Goal: Task Accomplishment & Management: Use online tool/utility

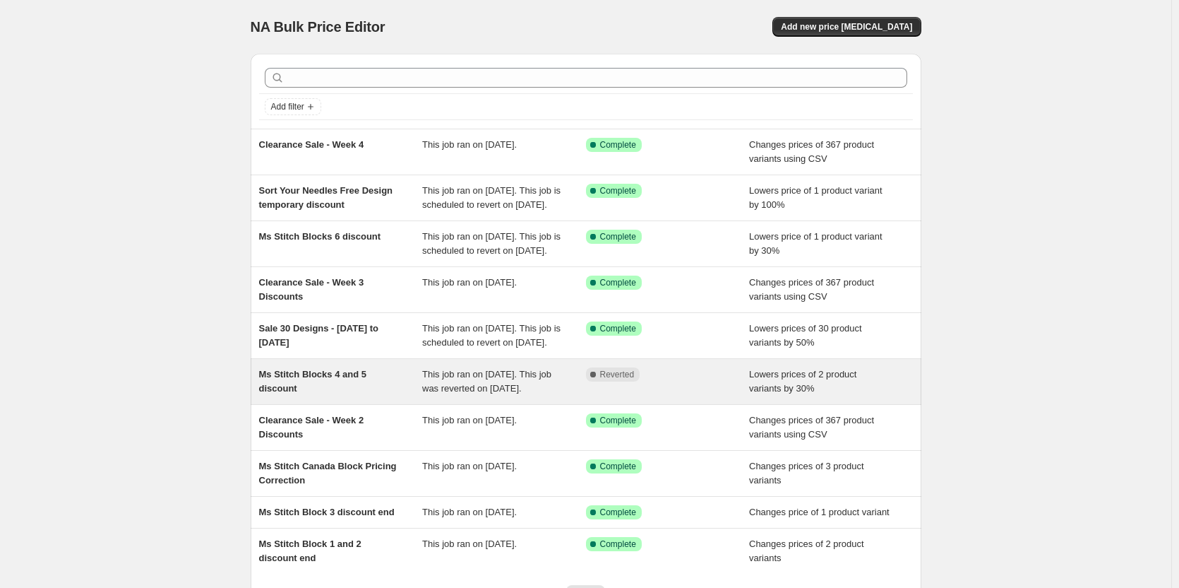
click at [287, 393] on span "Ms Stitch Blocks 4 and 5 discount" at bounding box center [312, 381] width 107 height 25
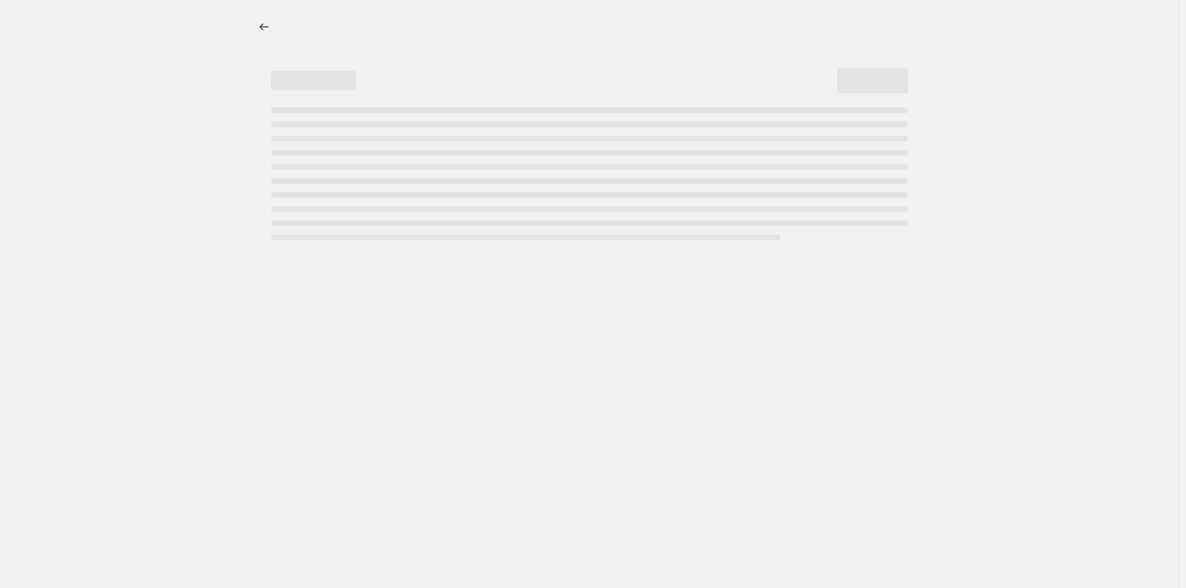
select select "percentage"
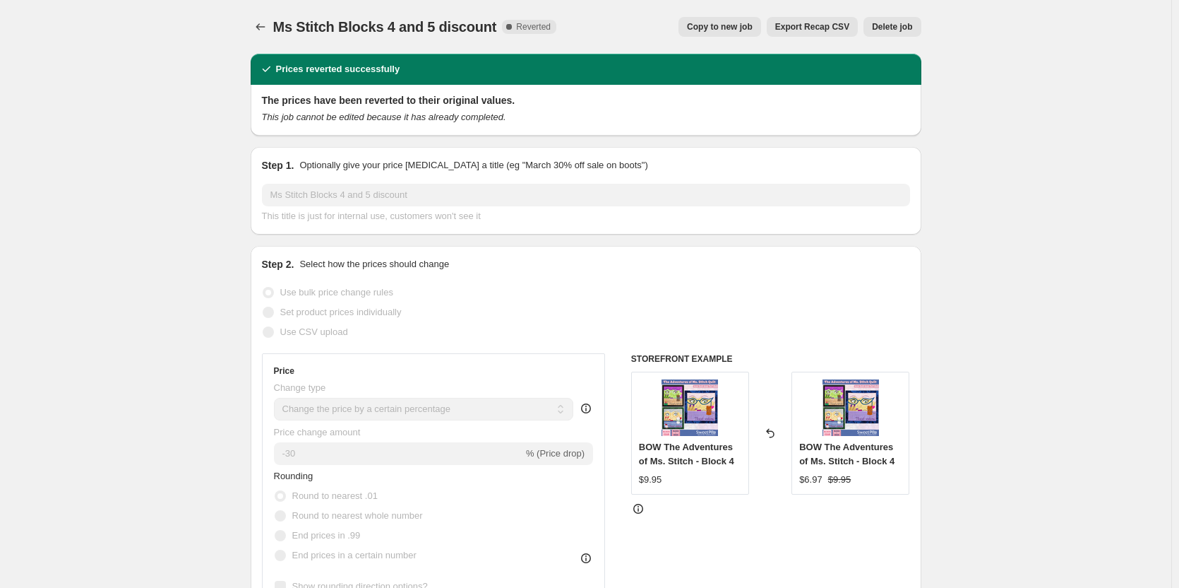
click at [734, 28] on span "Copy to new job" at bounding box center [720, 26] width 66 height 11
select select "percentage"
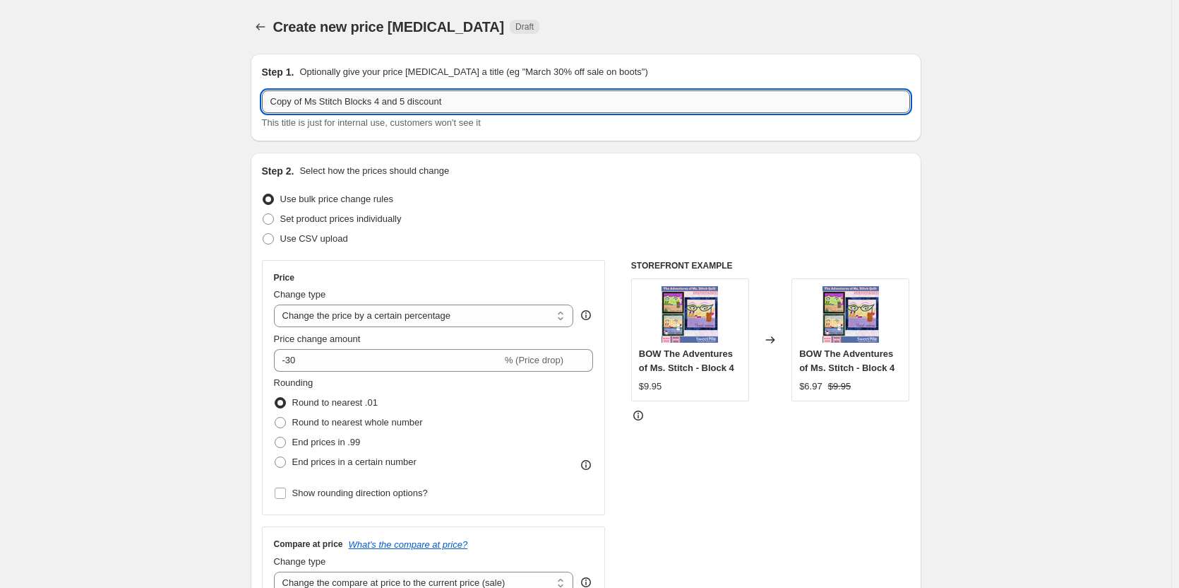
drag, startPoint x: 376, startPoint y: 102, endPoint x: 404, endPoint y: 107, distance: 28.1
click at [404, 107] on input "Copy of Ms Stitch Blocks 4 and 5 discount" at bounding box center [586, 101] width 648 height 23
click at [291, 97] on input "Copy of Ms Stitch Blocks 4 and 5 discount" at bounding box center [586, 101] width 648 height 23
click at [284, 100] on input "Copy of Ms Stitch Blocks 4 and 5 discount" at bounding box center [586, 101] width 648 height 23
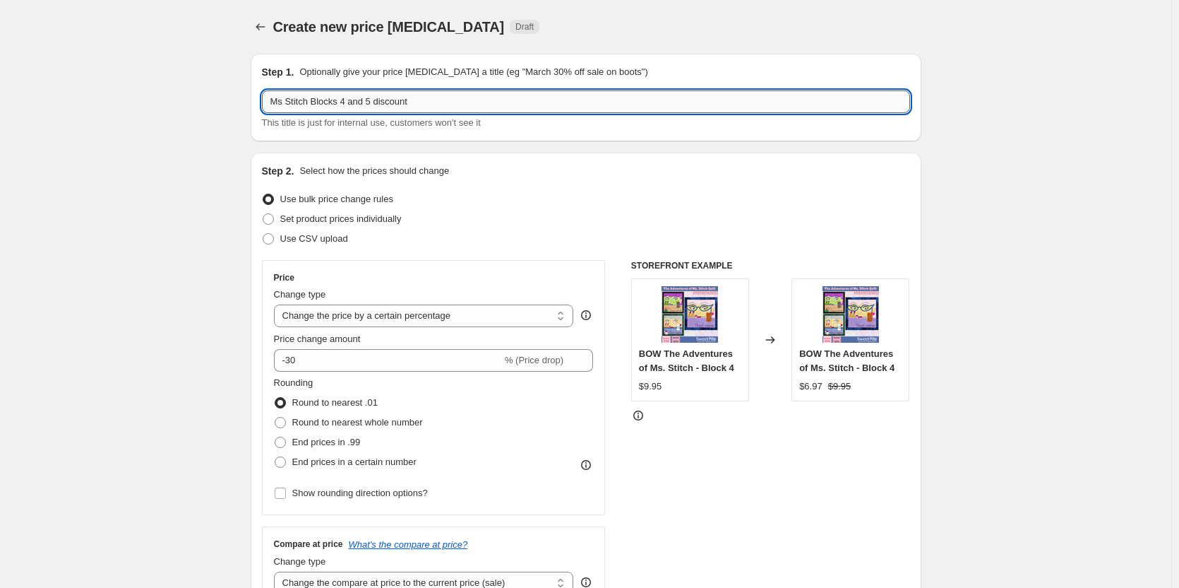
drag, startPoint x: 340, startPoint y: 102, endPoint x: 374, endPoint y: 102, distance: 34.6
click at [374, 102] on input "Ms Stitch Blocks 4 and 5 discount" at bounding box center [586, 101] width 648 height 23
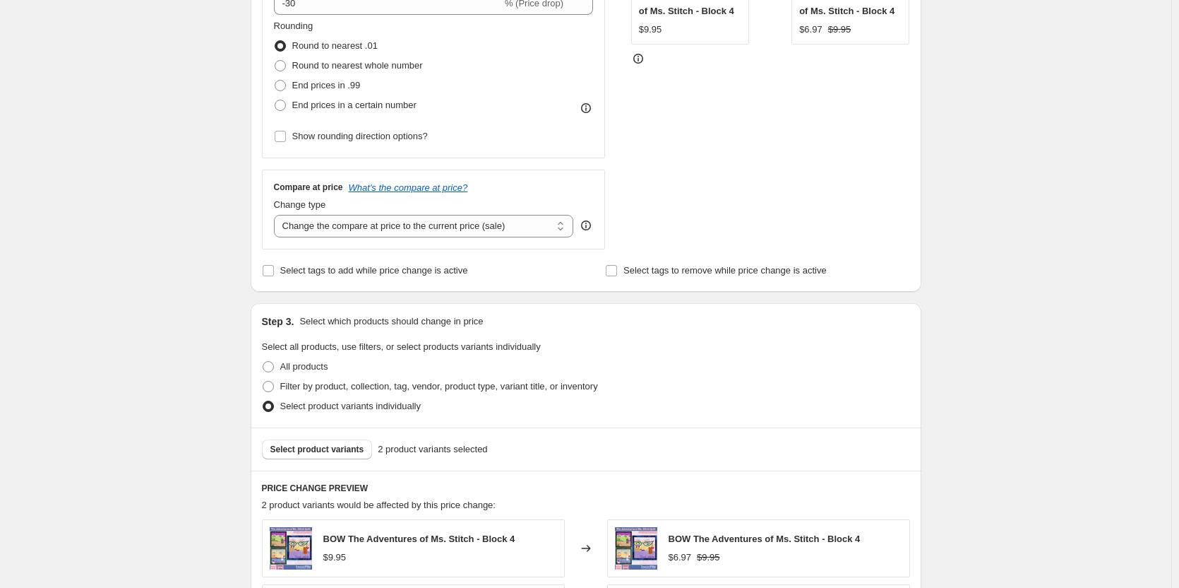
scroll to position [565, 0]
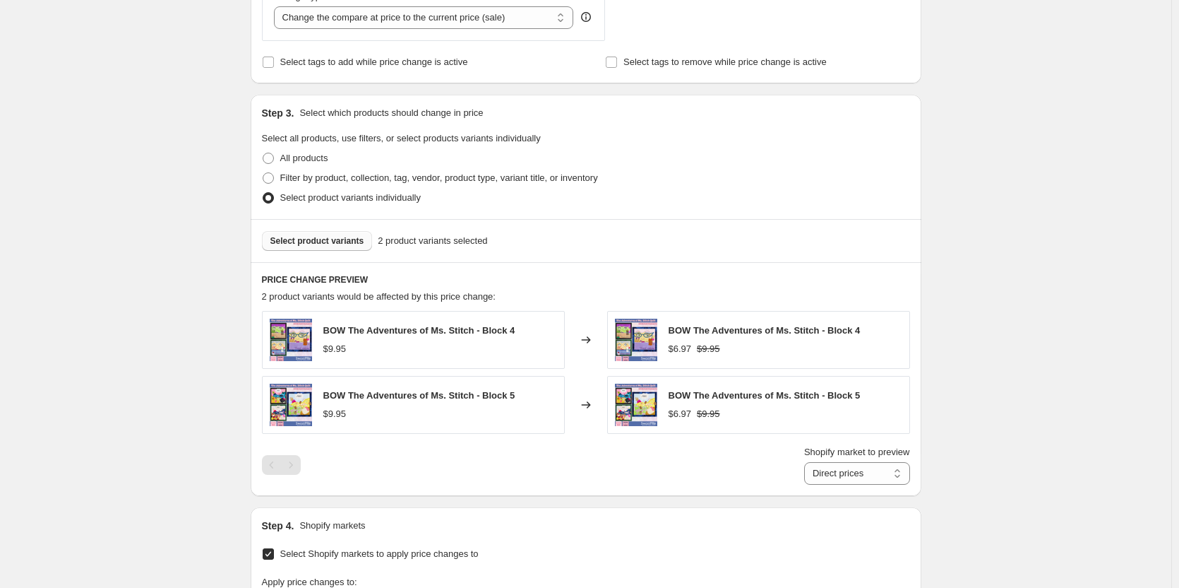
type input "Ms Stitch Blocks 7 and borders discount"
click at [330, 237] on span "Select product variants" at bounding box center [317, 240] width 94 height 11
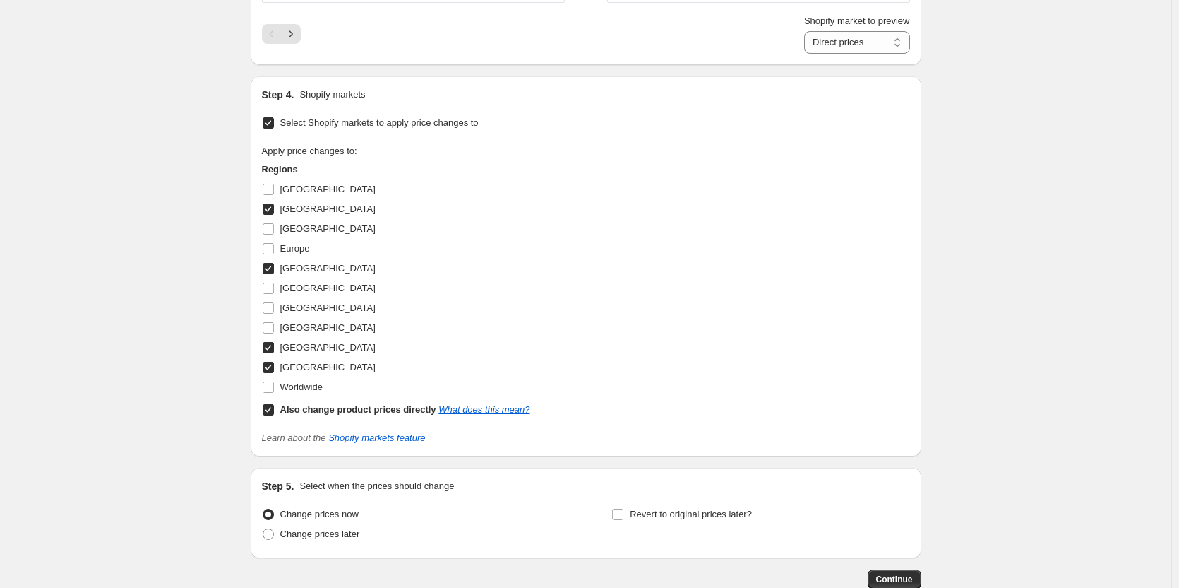
scroll to position [1279, 0]
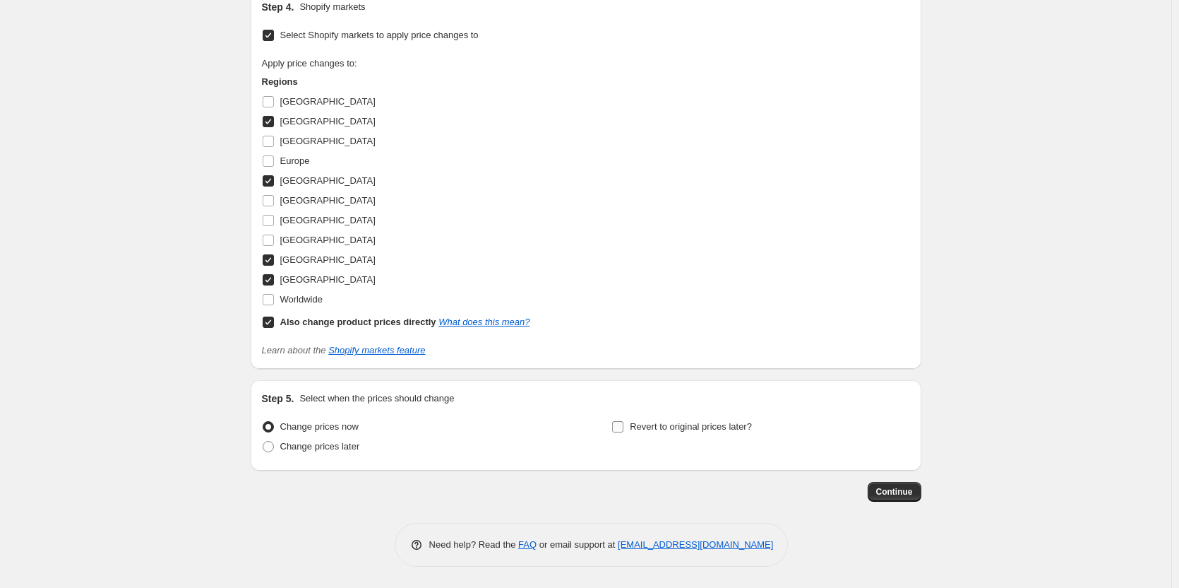
click at [667, 421] on span "Revert to original prices later?" at bounding box center [691, 426] width 122 height 11
click at [624, 421] on input "Revert to original prices later?" at bounding box center [617, 426] width 11 height 11
checkbox input "true"
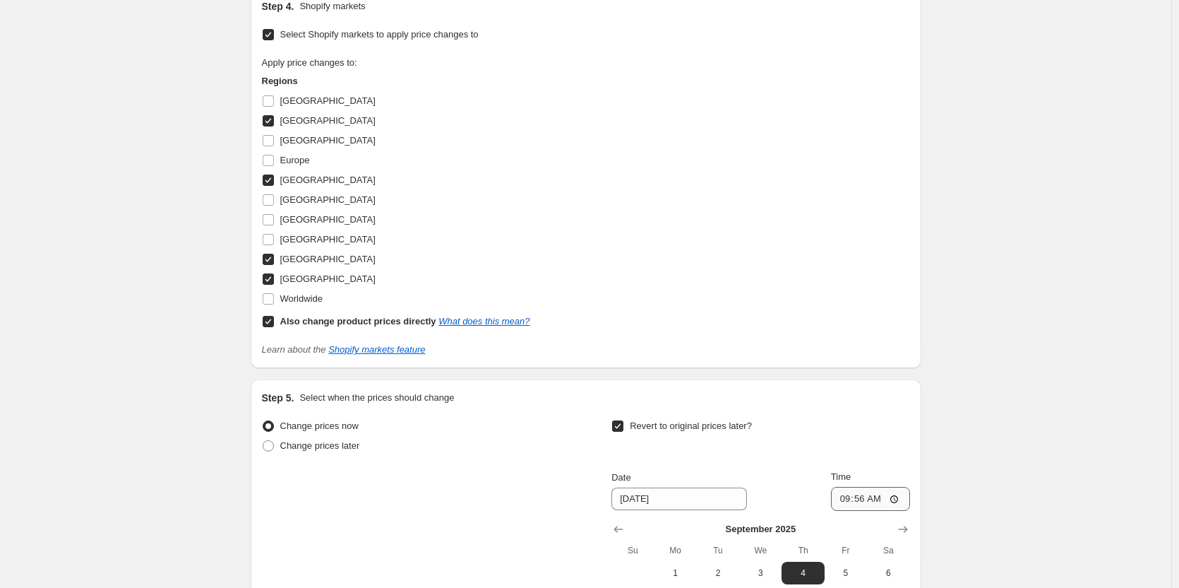
scroll to position [1520, 0]
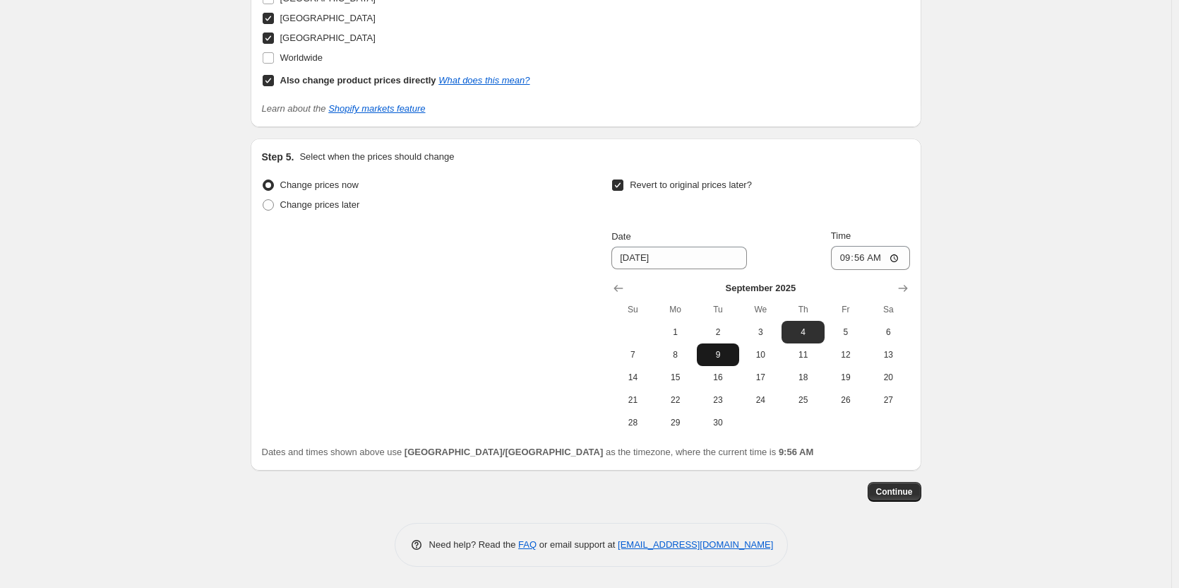
click at [723, 356] on span "9" at bounding box center [718, 354] width 31 height 11
type input "[DATE]"
click at [861, 258] on input "09:56" at bounding box center [870, 258] width 79 height 24
type input "09:00"
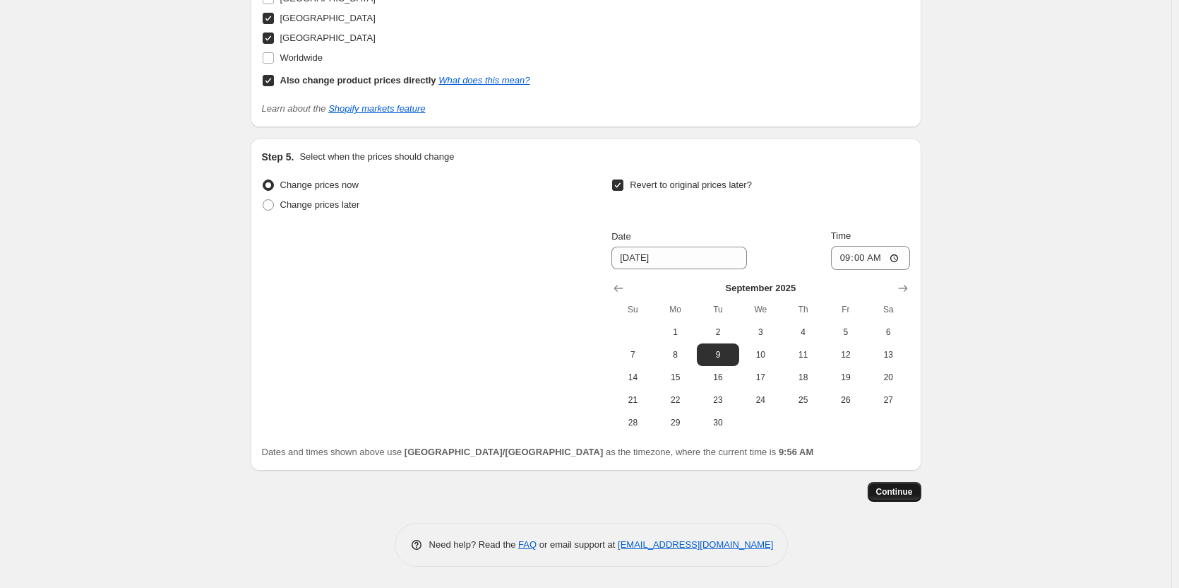
click at [901, 493] on span "Continue" at bounding box center [894, 491] width 37 height 11
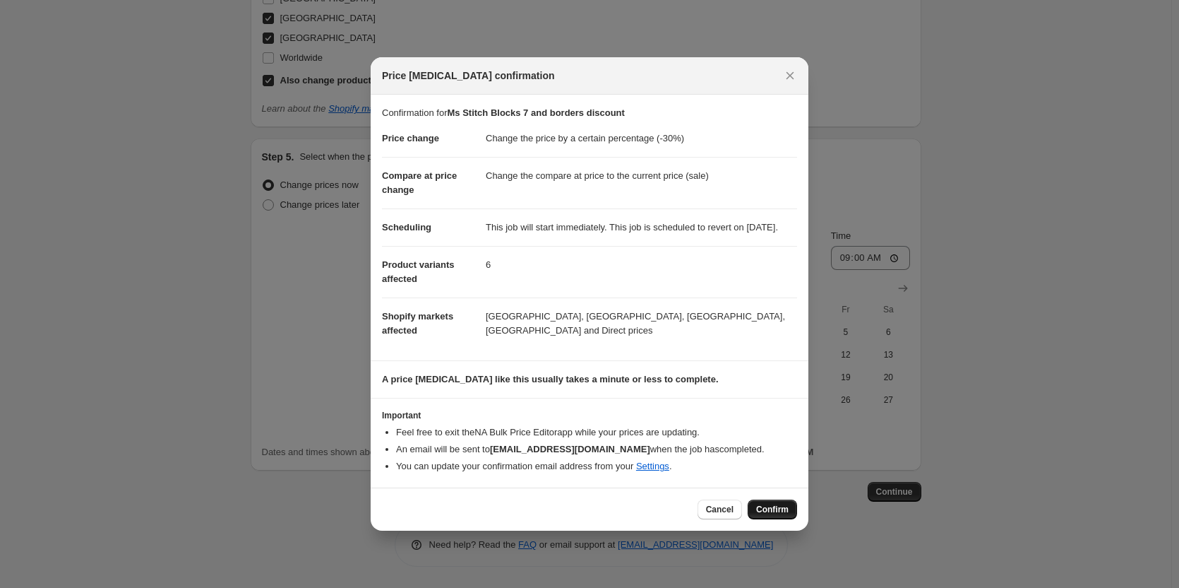
click at [761, 509] on button "Confirm" at bounding box center [772, 509] width 49 height 20
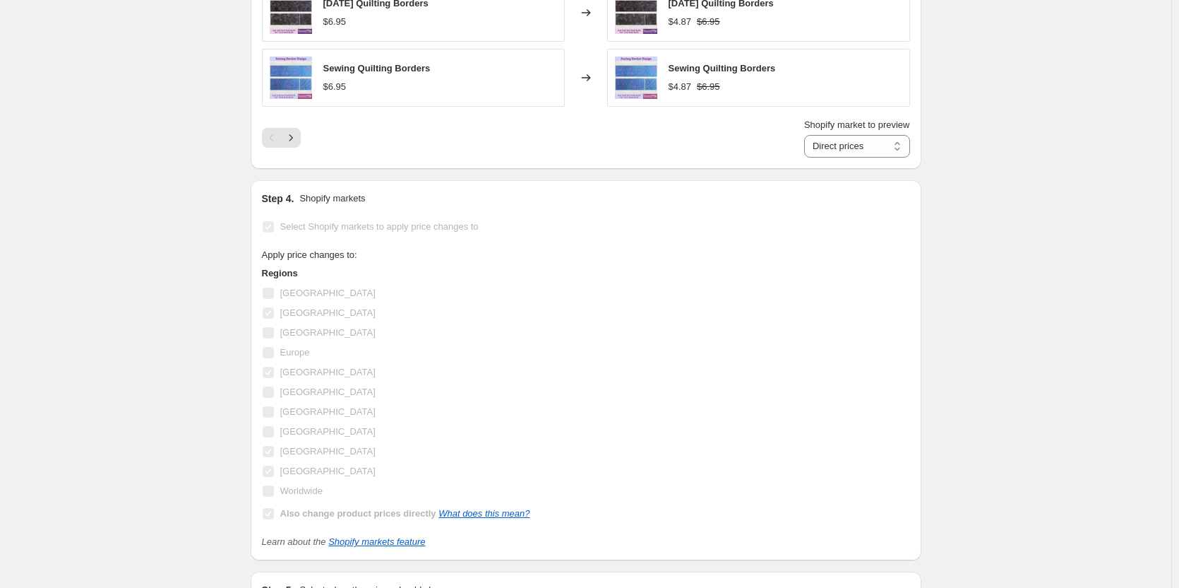
scroll to position [847, 0]
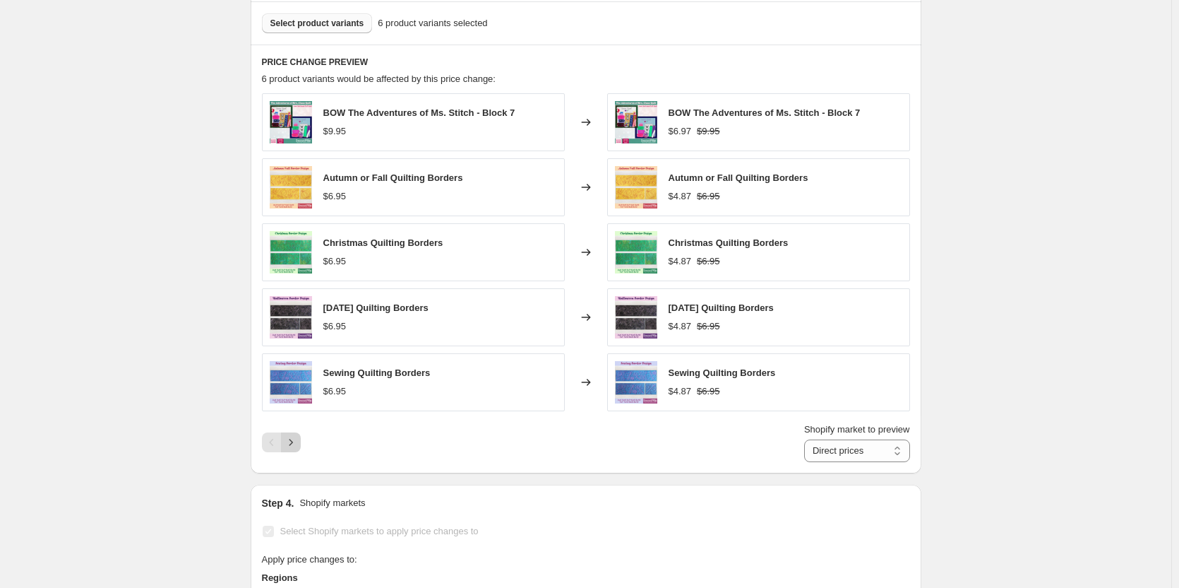
click at [298, 441] on icon "Next" at bounding box center [291, 442] width 14 height 14
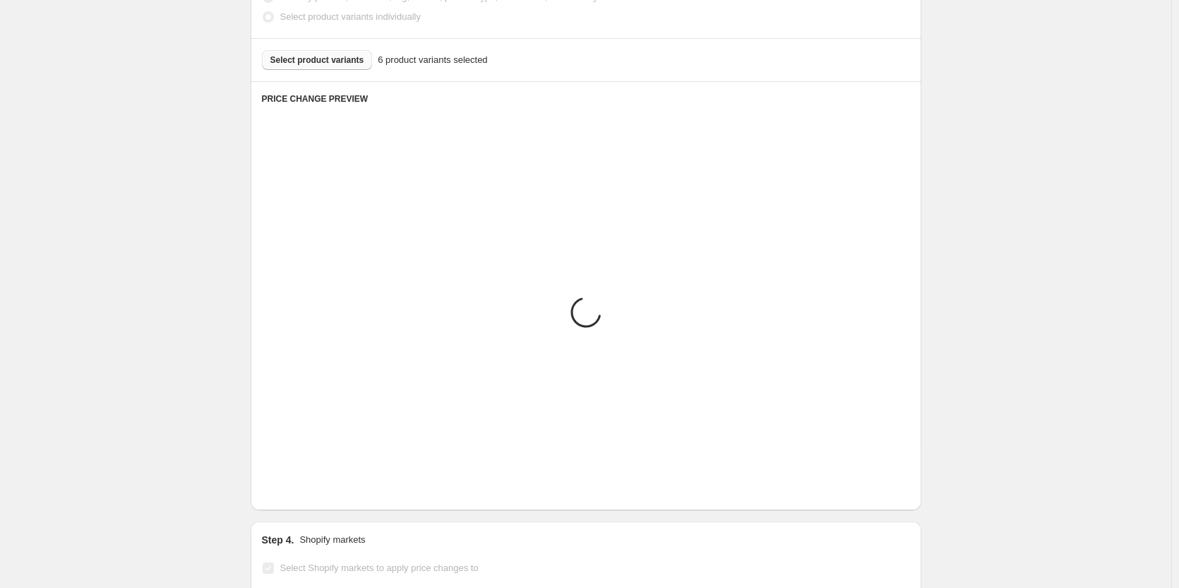
scroll to position [884, 0]
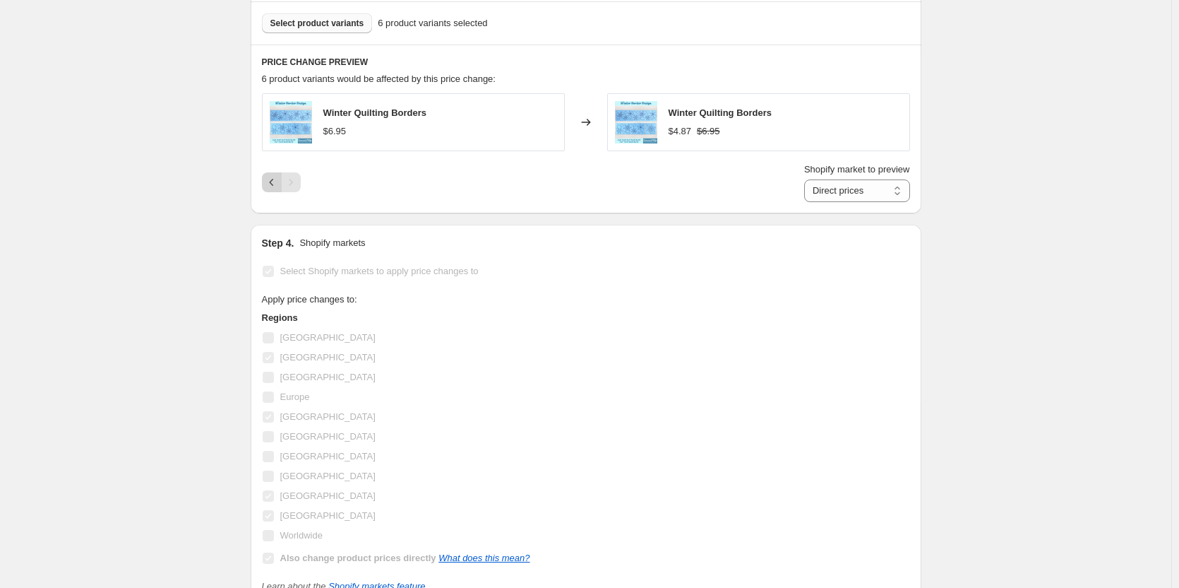
click at [276, 181] on icon "Previous" at bounding box center [272, 182] width 14 height 14
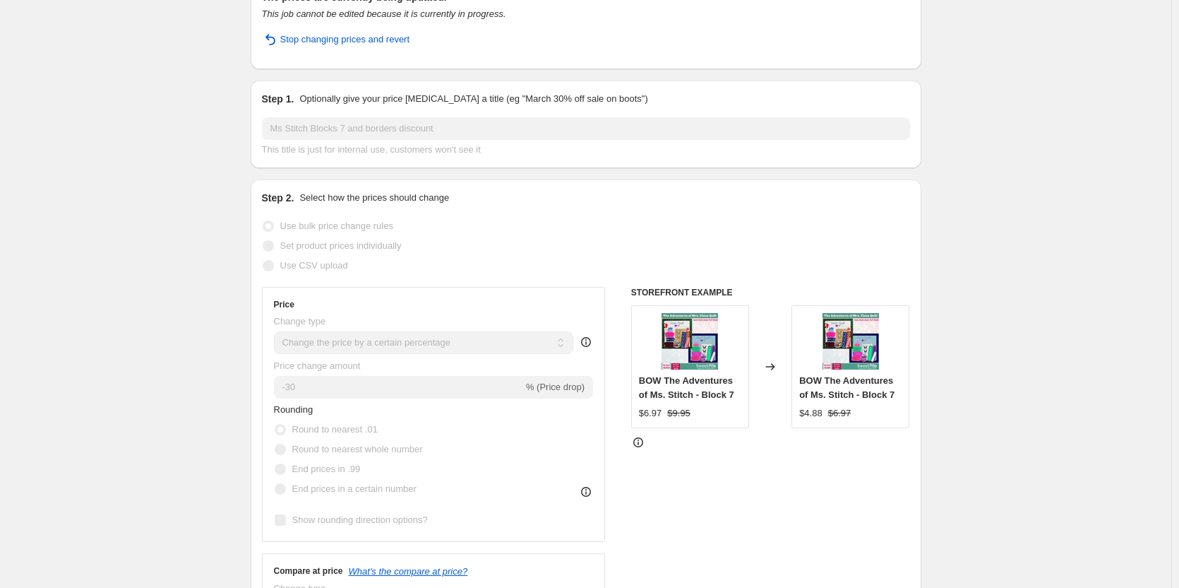
scroll to position [0, 0]
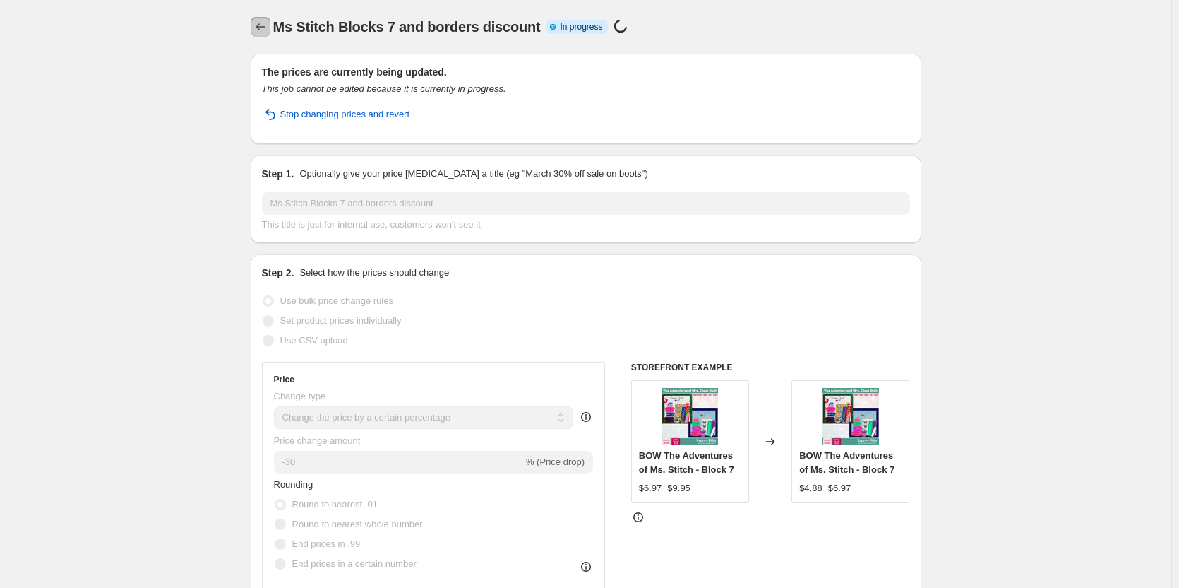
click at [264, 25] on icon "Price change jobs" at bounding box center [261, 27] width 14 height 14
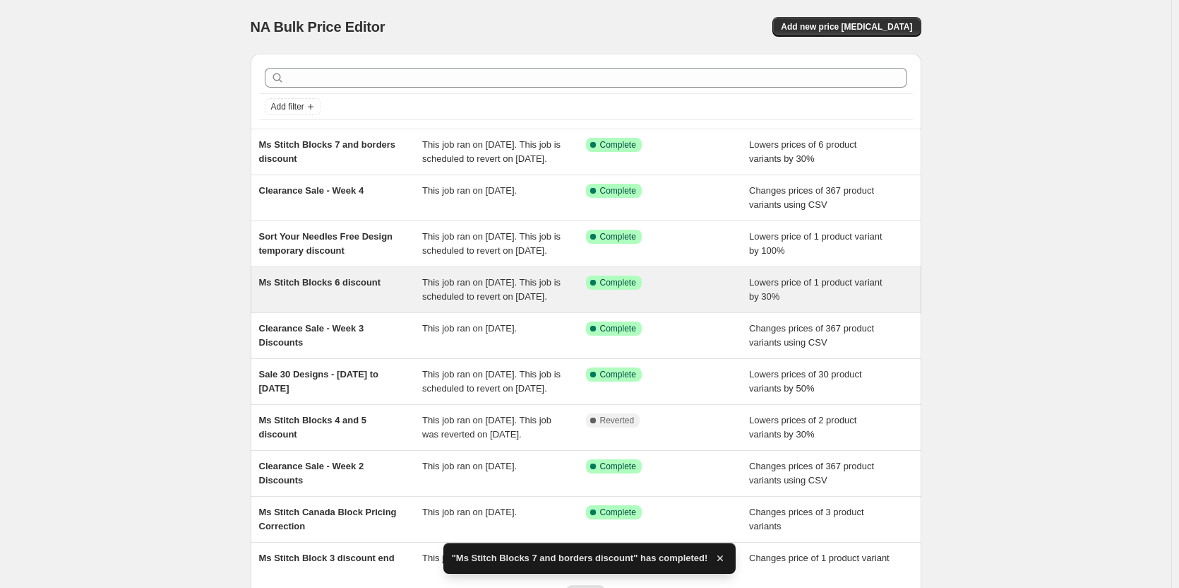
click at [355, 287] on span "Ms Stitch Blocks 6 discount" at bounding box center [320, 282] width 122 height 11
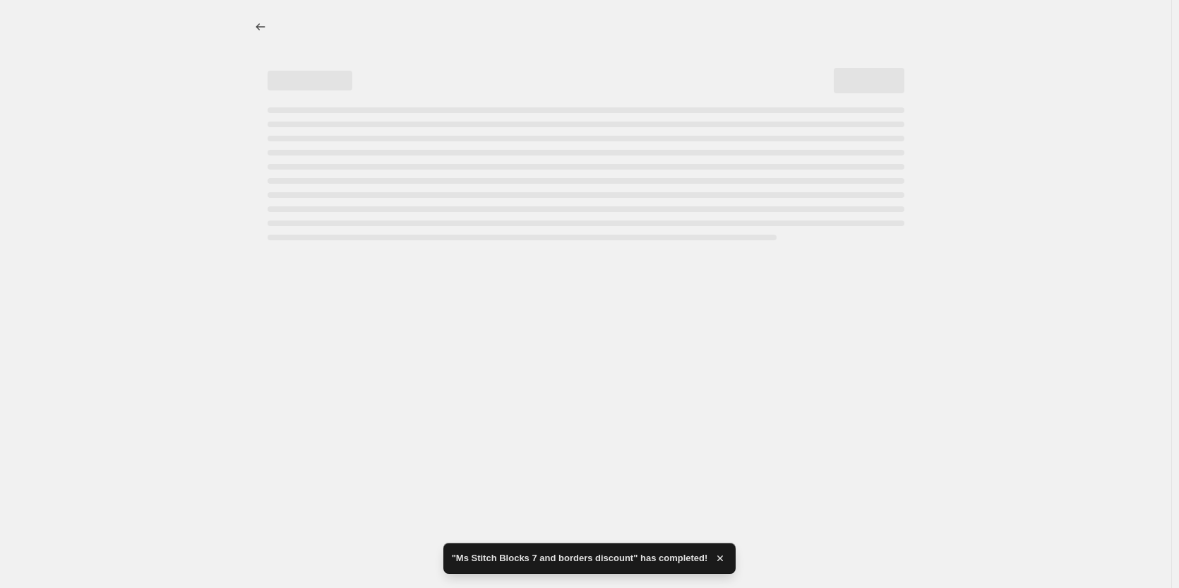
select select "percentage"
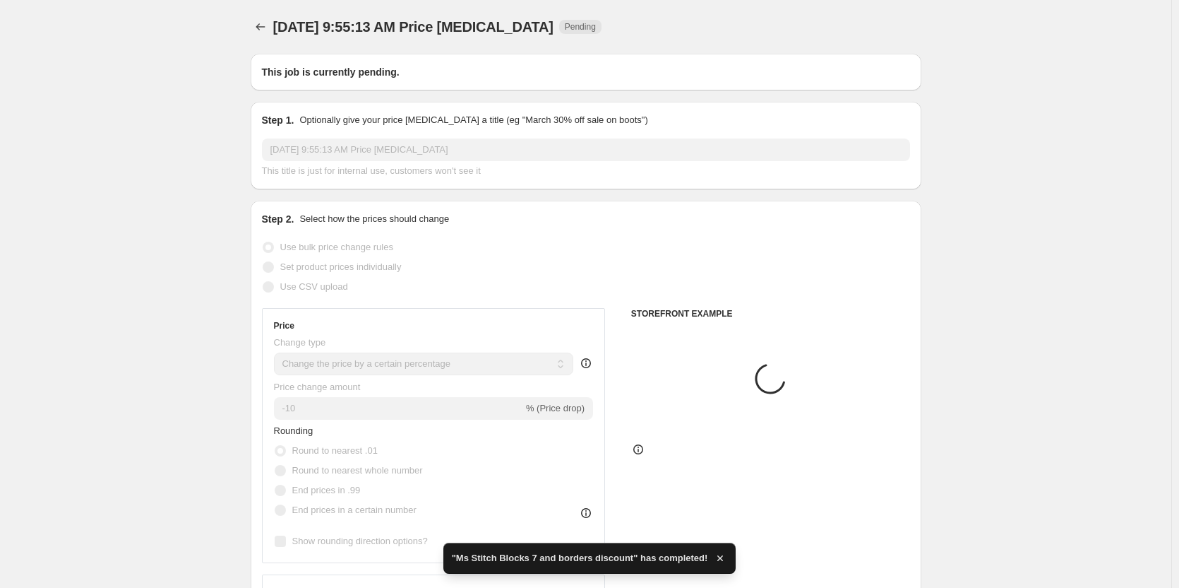
type input "Ms Stitch Blocks 6 discount"
radio input "false"
radio input "true"
checkbox input "true"
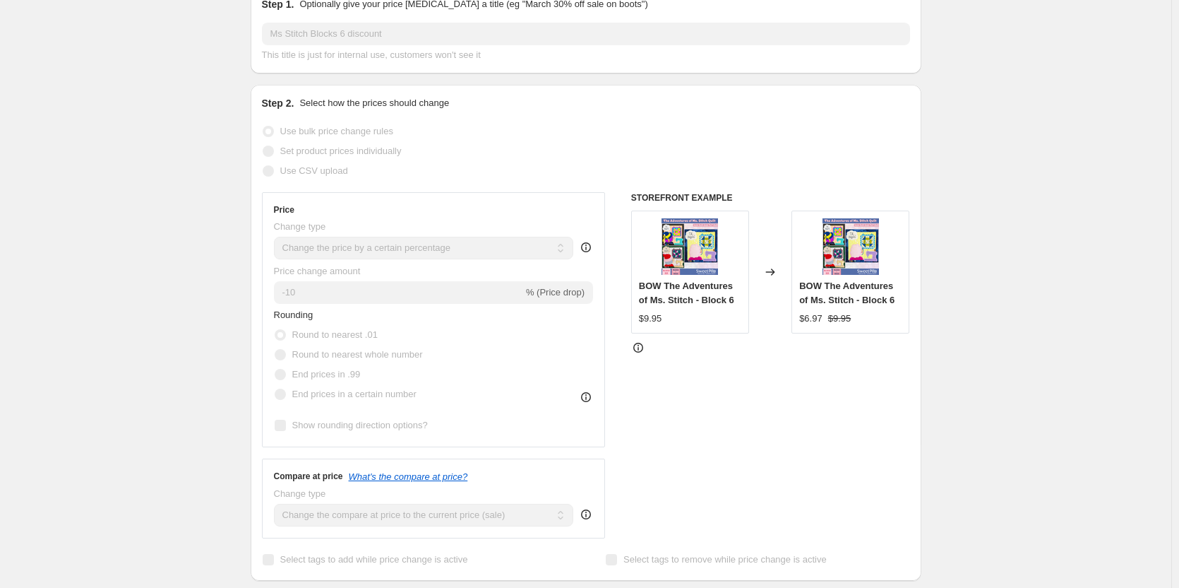
scroll to position [36, 0]
